Goal: Task Accomplishment & Management: Manage account settings

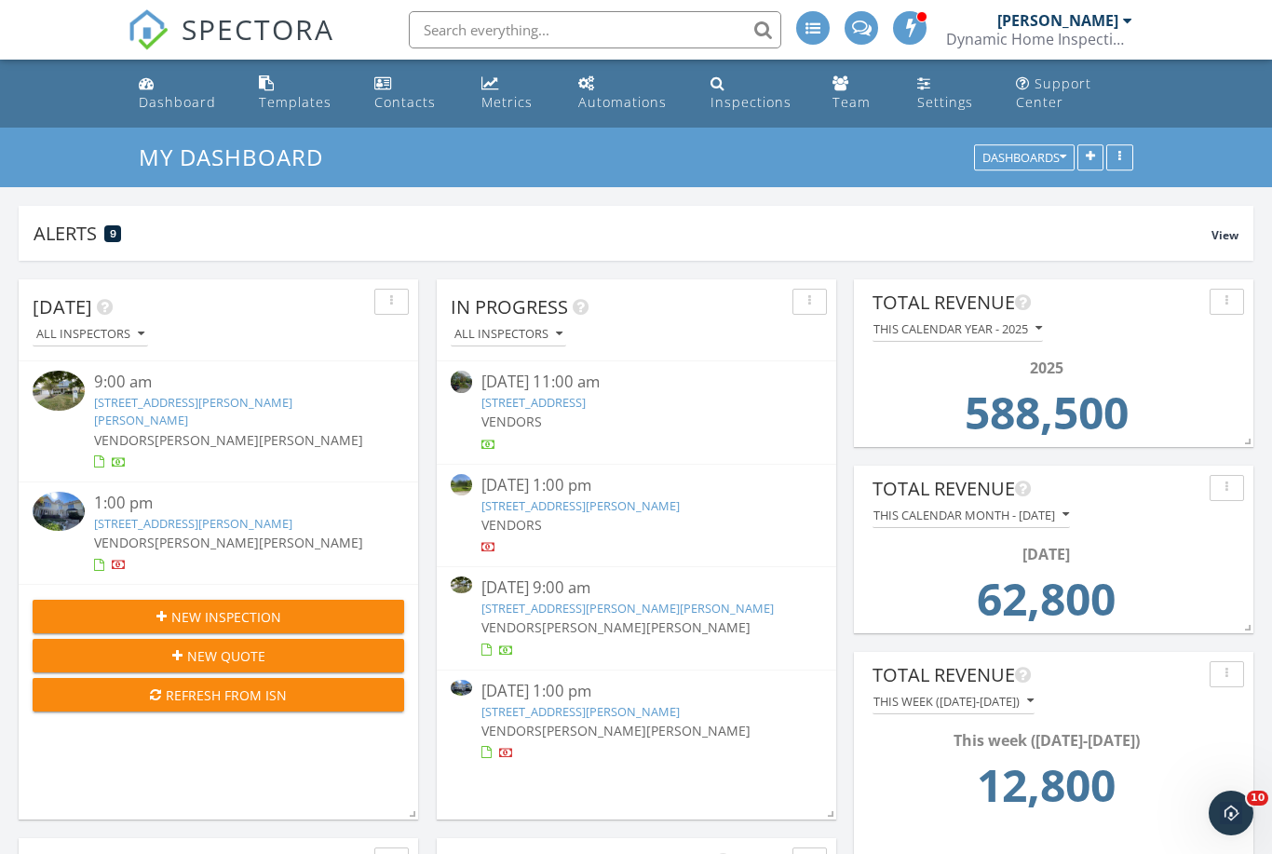
click at [225, 402] on link "[STREET_ADDRESS][PERSON_NAME][PERSON_NAME]" at bounding box center [193, 411] width 198 height 34
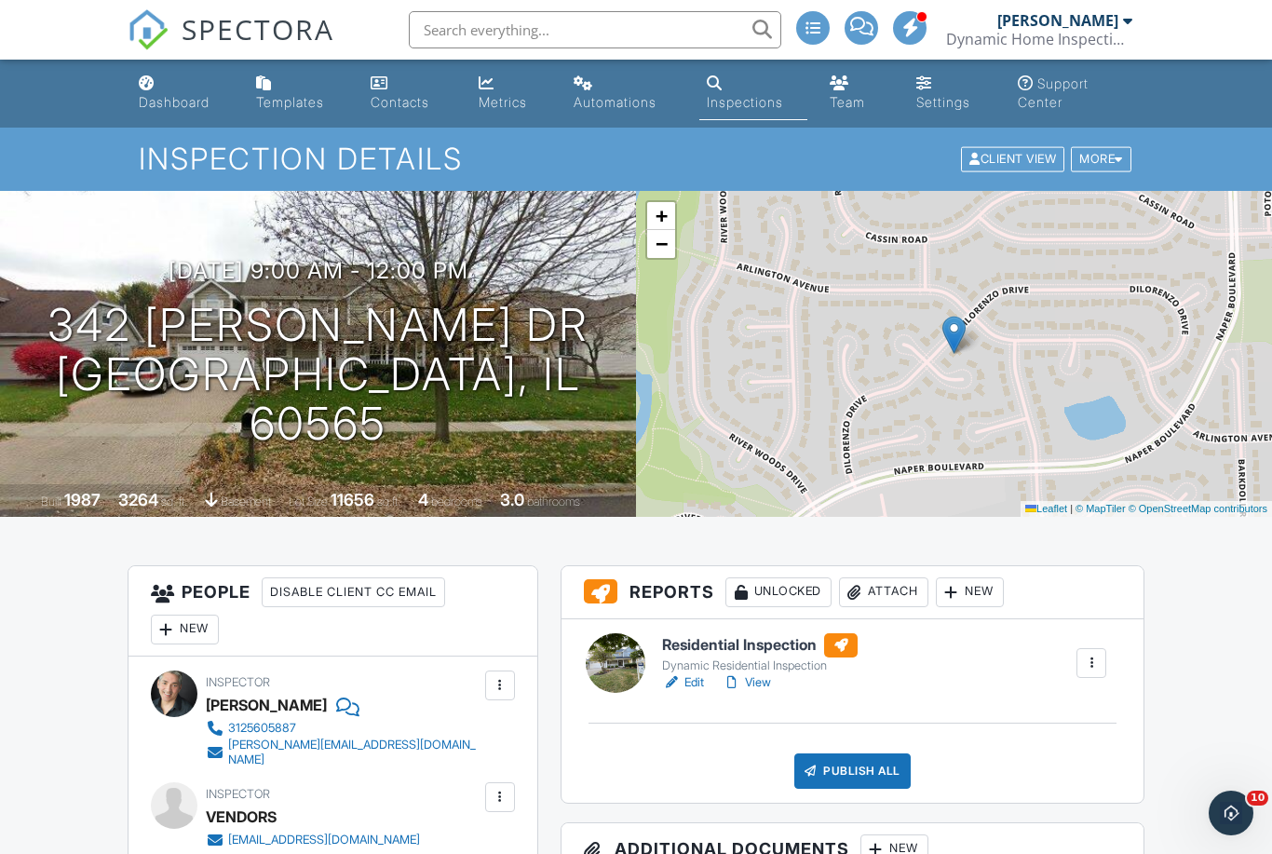
click at [693, 686] on link "Edit" at bounding box center [683, 682] width 42 height 19
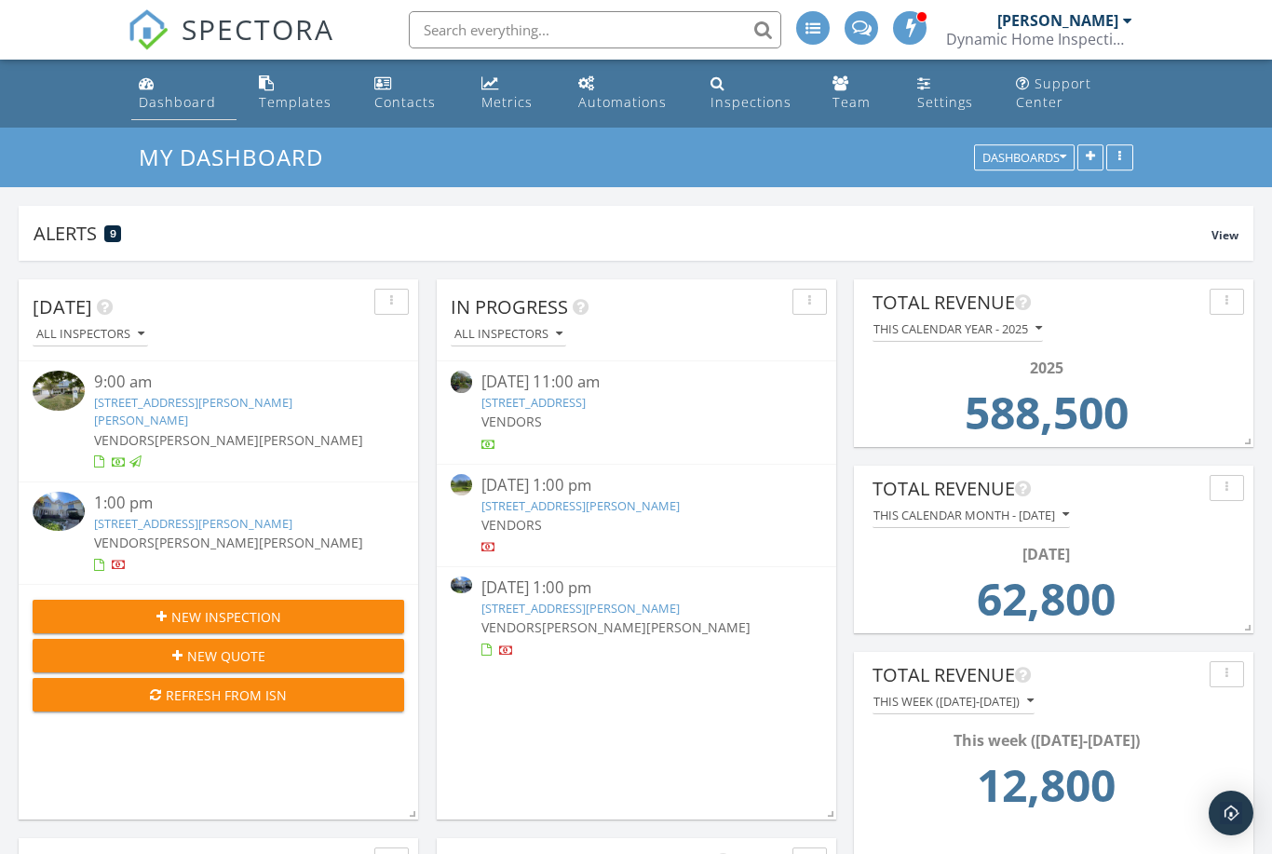
scroll to position [400, 399]
click at [162, 403] on link "[STREET_ADDRESS][PERSON_NAME][PERSON_NAME]" at bounding box center [193, 411] width 198 height 34
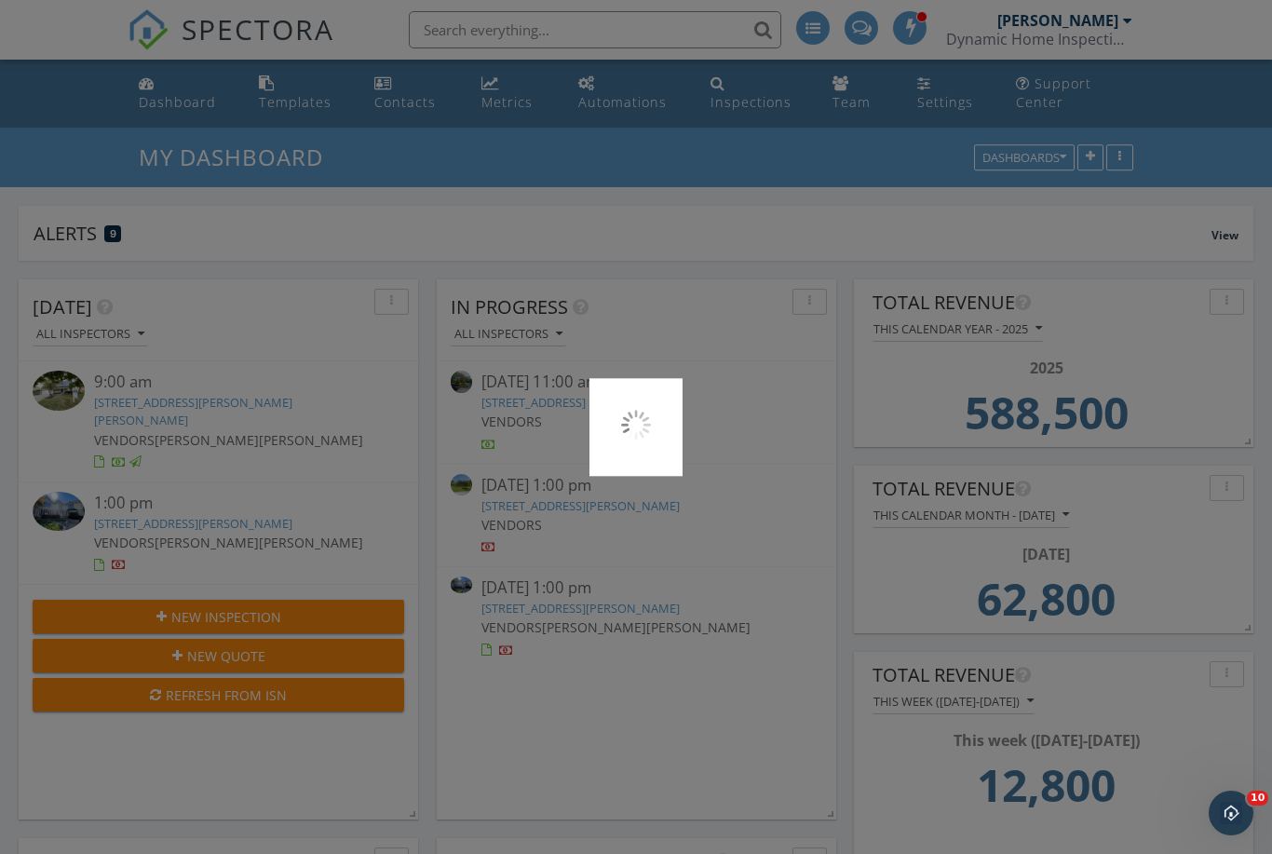
click at [181, 404] on div at bounding box center [636, 427] width 1272 height 854
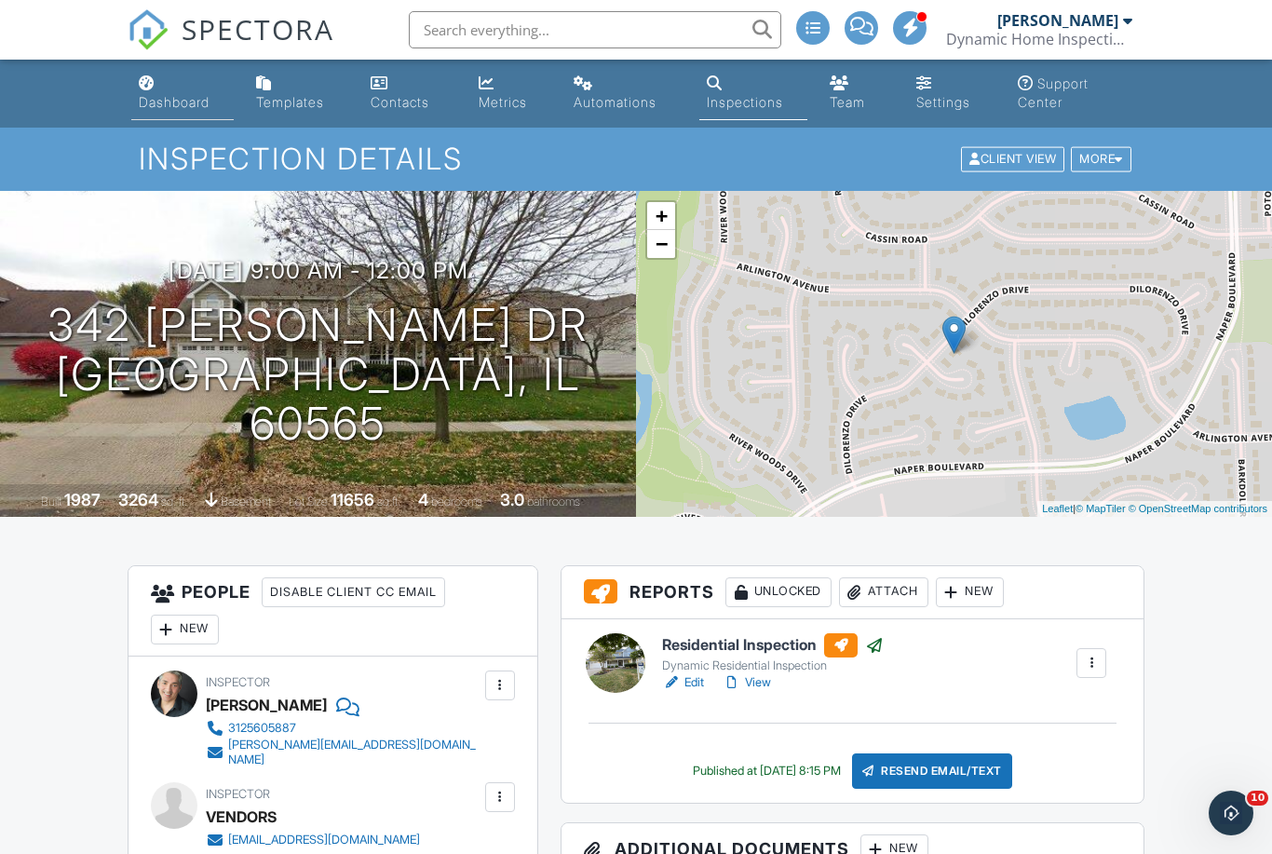
click at [149, 105] on div "Dashboard" at bounding box center [174, 102] width 71 height 16
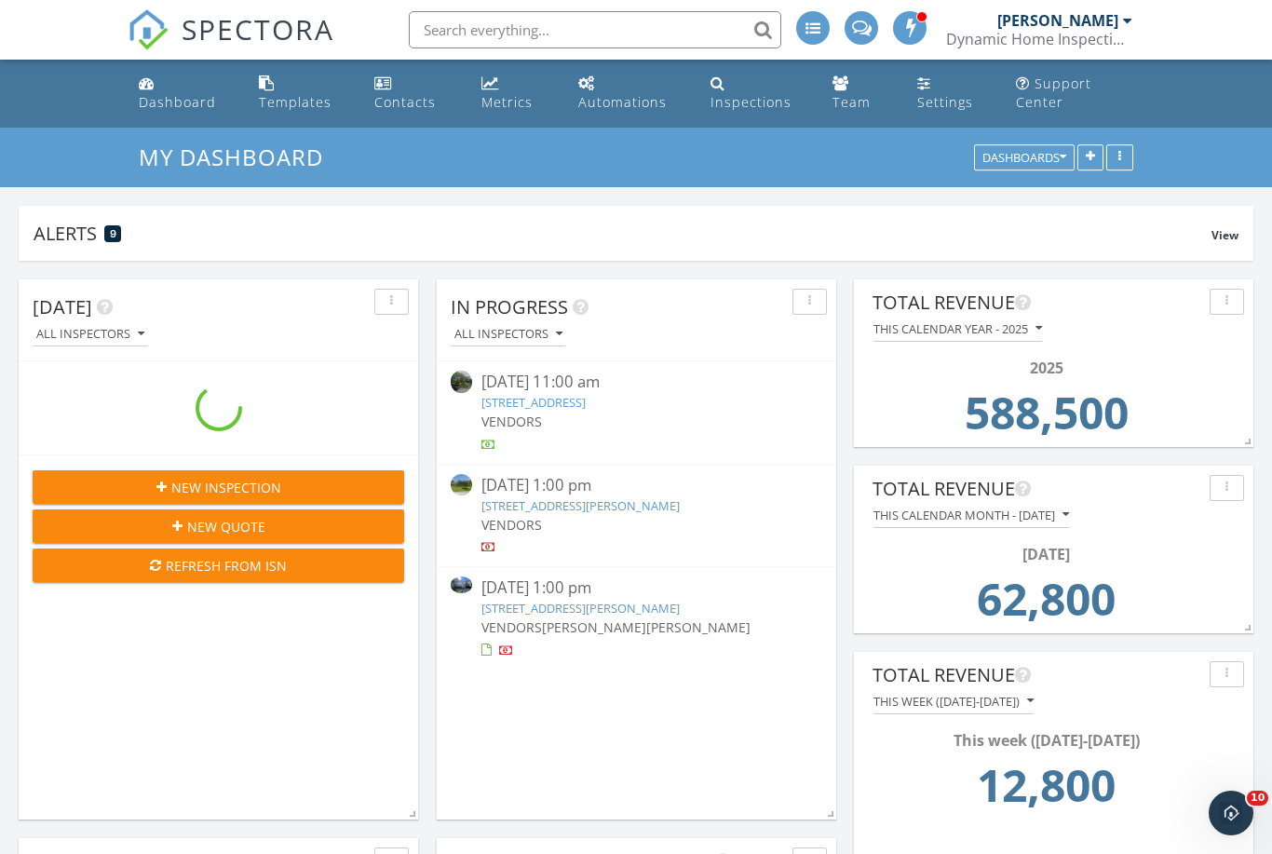
scroll to position [400, 399]
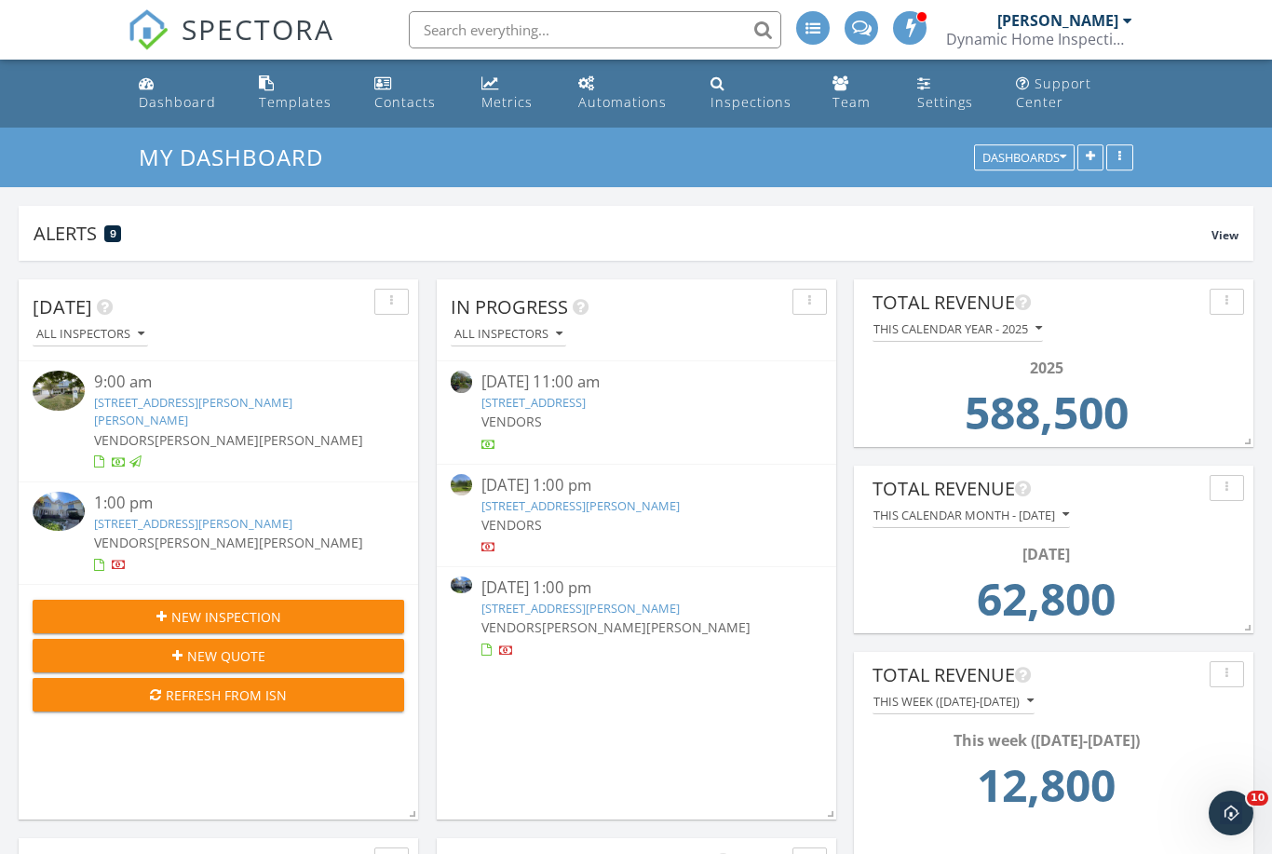
click at [165, 515] on link "[STREET_ADDRESS][PERSON_NAME]" at bounding box center [193, 523] width 198 height 17
click at [179, 508] on div at bounding box center [636, 427] width 1272 height 854
click at [155, 508] on div at bounding box center [636, 427] width 1272 height 854
click at [49, 494] on div at bounding box center [636, 427] width 1272 height 854
click at [157, 104] on div at bounding box center [636, 427] width 1272 height 854
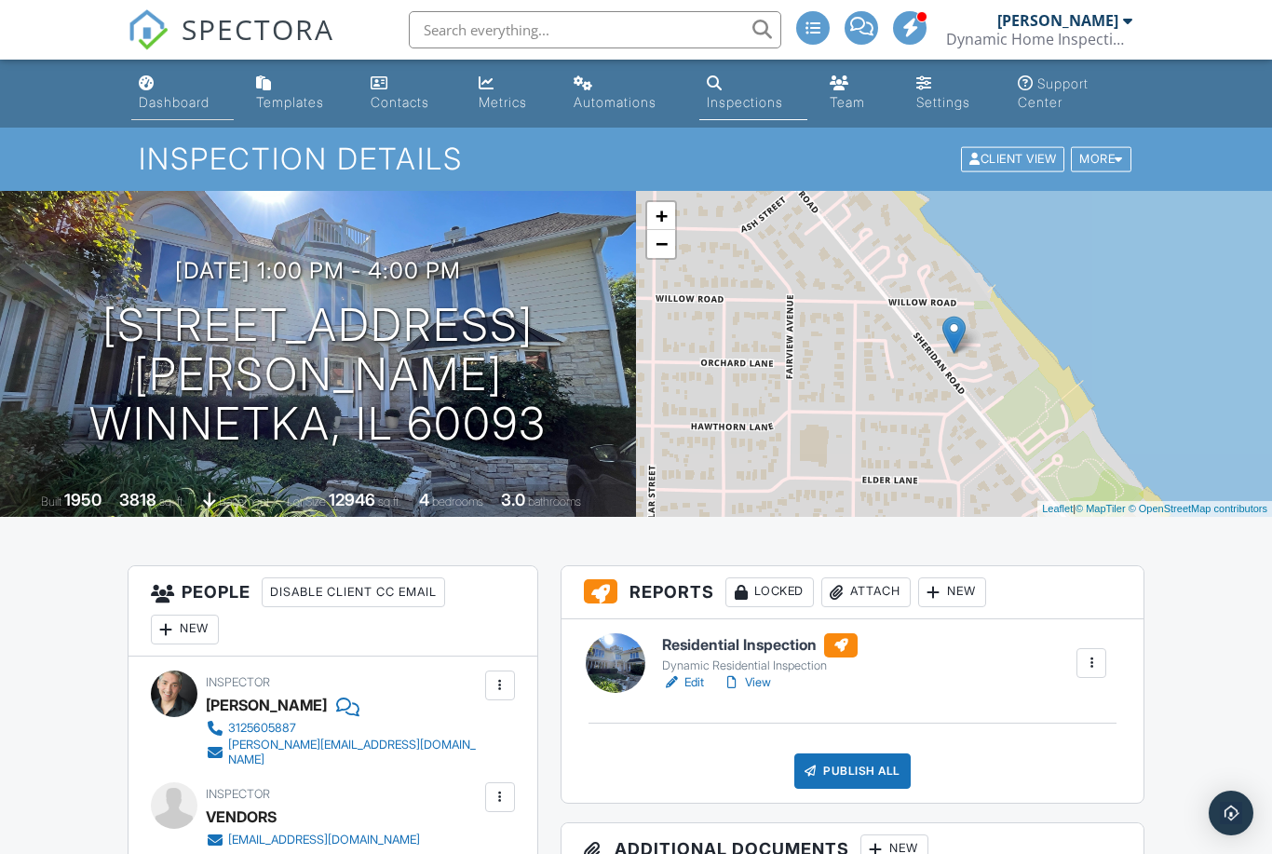
click at [156, 98] on div "Dashboard" at bounding box center [174, 102] width 71 height 16
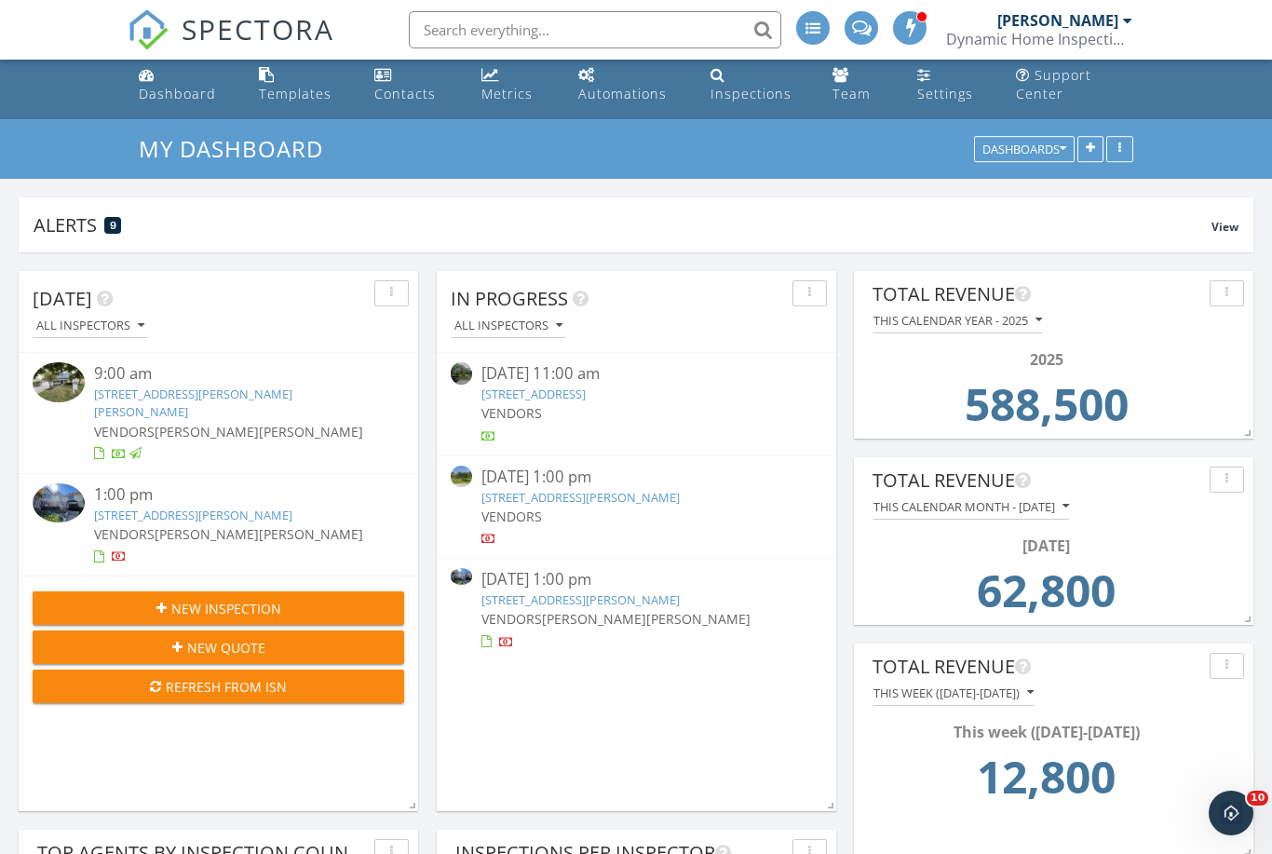
scroll to position [11, 0]
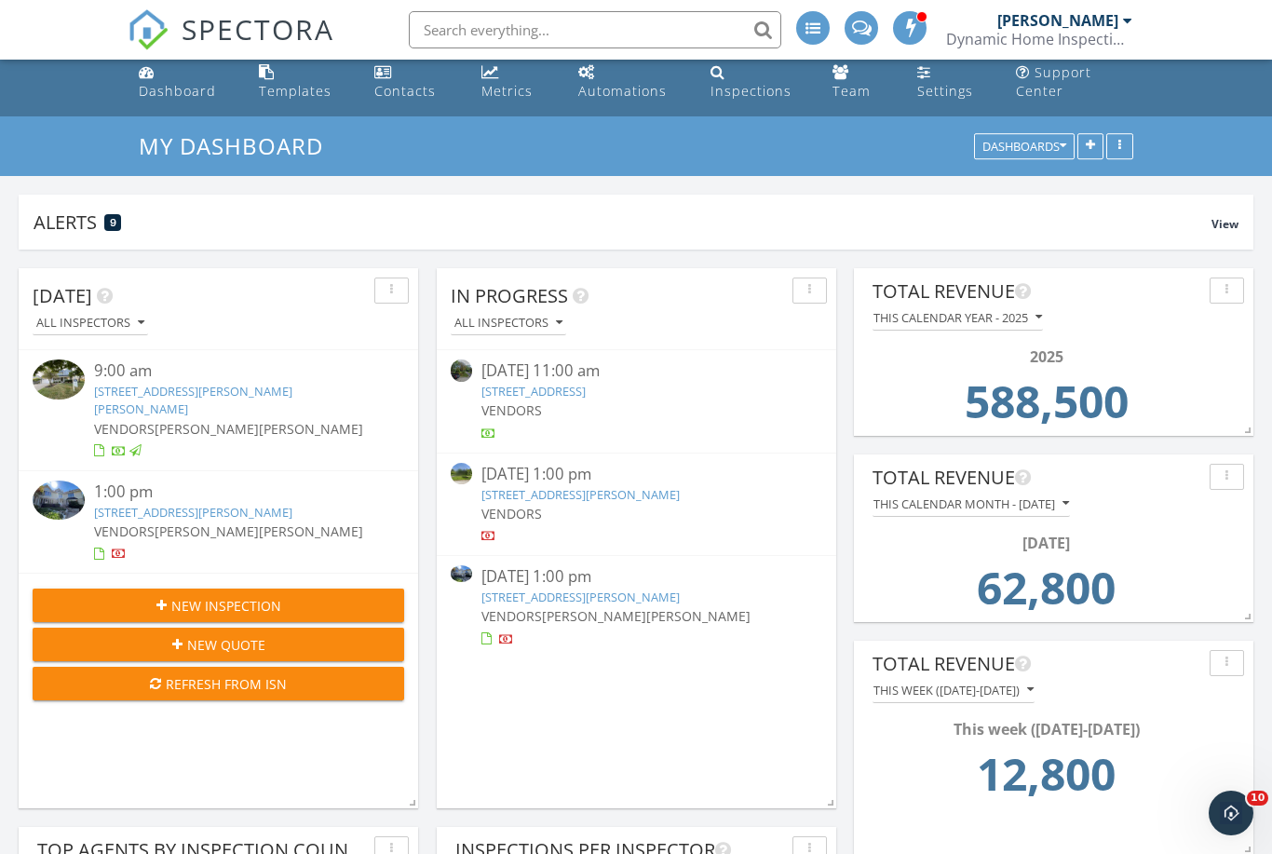
click at [241, 504] on link "[STREET_ADDRESS][PERSON_NAME]" at bounding box center [193, 512] width 198 height 17
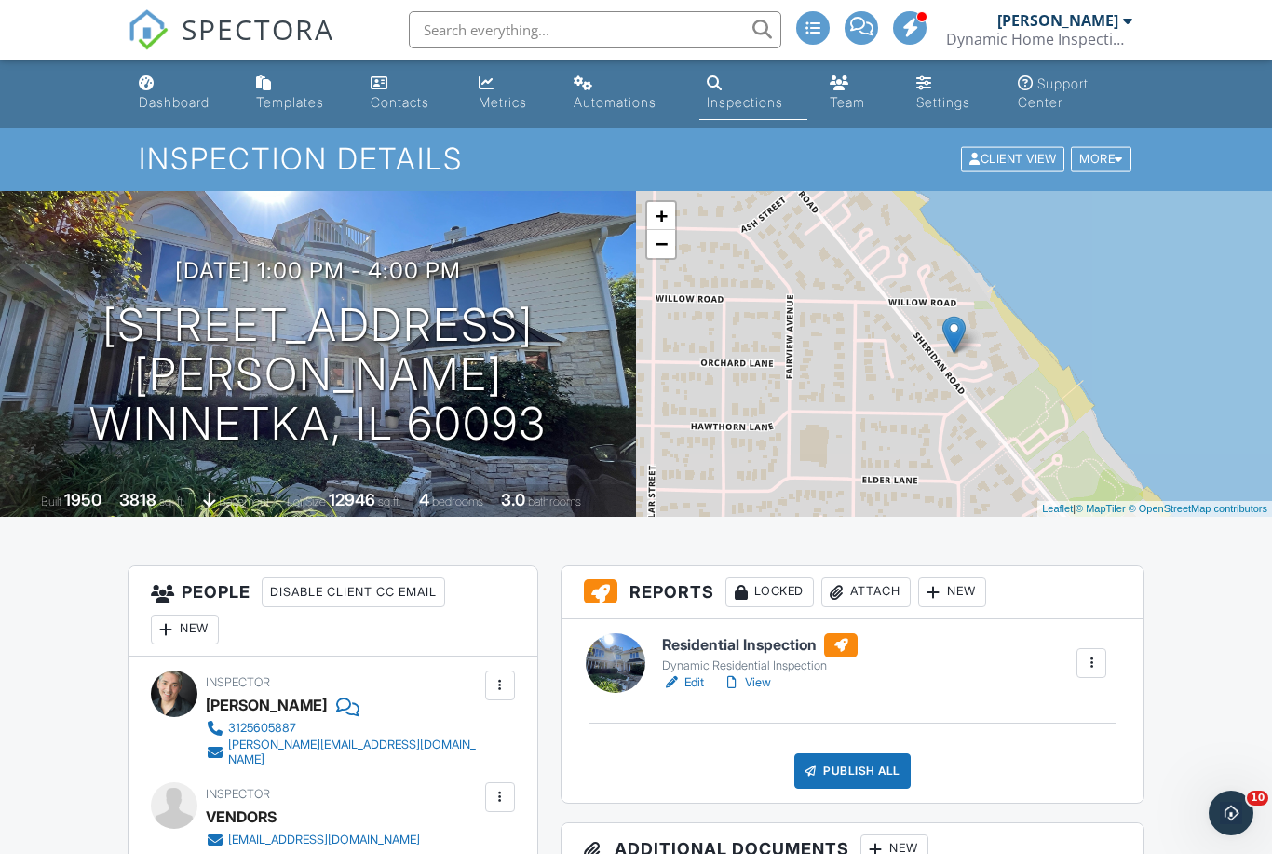
click at [693, 684] on link "Edit" at bounding box center [683, 682] width 42 height 19
